Goal: Navigation & Orientation: Understand site structure

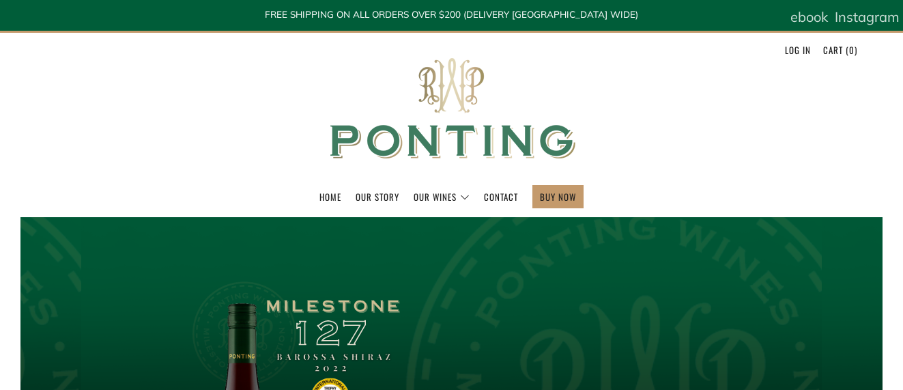
scroll to position [1, 0]
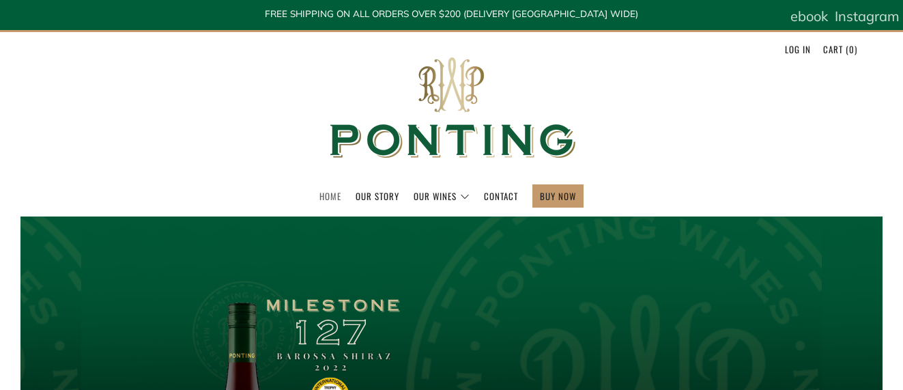
click at [332, 185] on link "Home" at bounding box center [330, 196] width 22 height 22
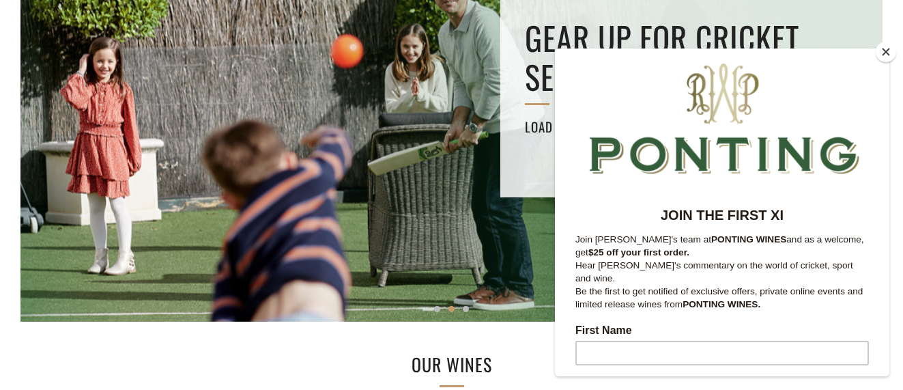
click at [888, 50] on button "Close" at bounding box center [886, 52] width 20 height 20
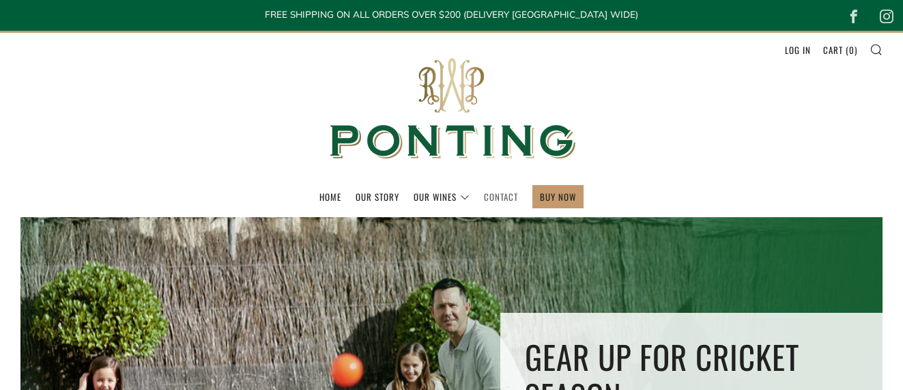
click at [502, 195] on link "Contact" at bounding box center [501, 197] width 34 height 22
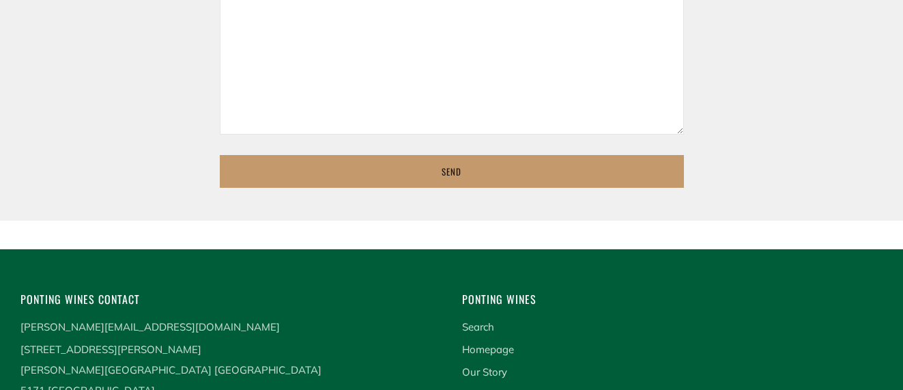
scroll to position [986, 0]
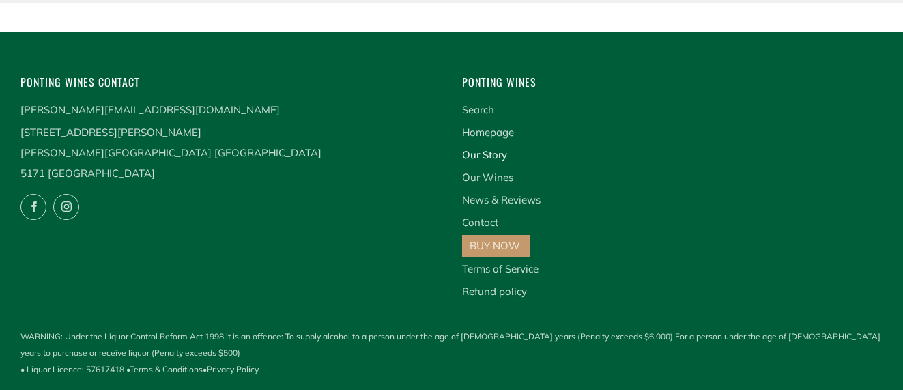
click at [487, 151] on link "Our Story" at bounding box center [484, 154] width 45 height 13
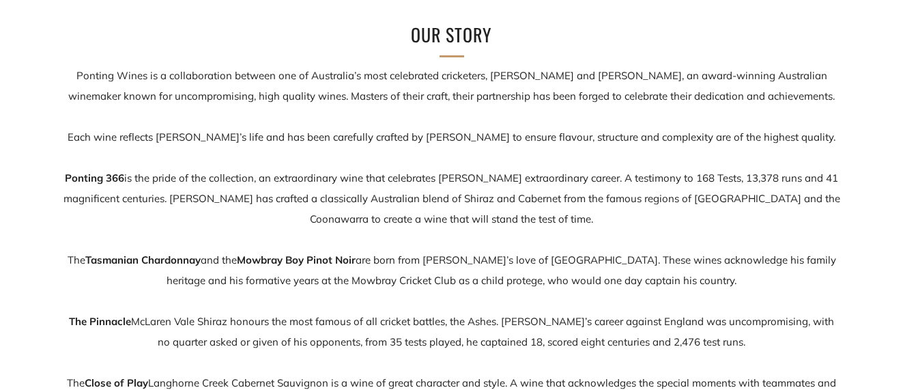
scroll to position [227, 0]
